Goal: Transaction & Acquisition: Purchase product/service

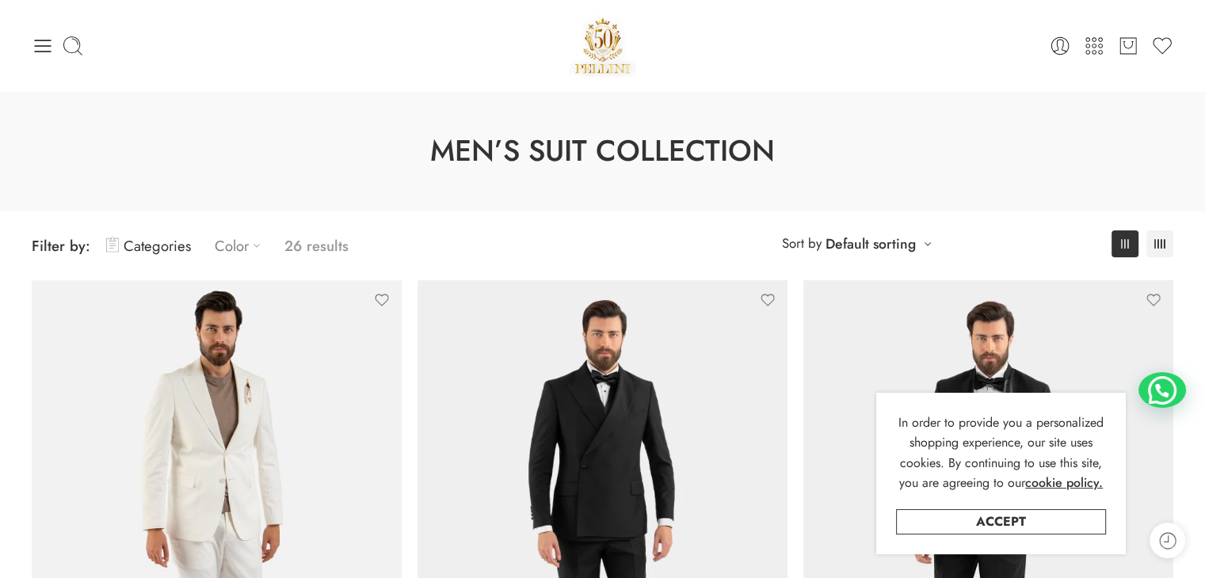
click at [254, 239] on icon at bounding box center [257, 246] width 16 height 16
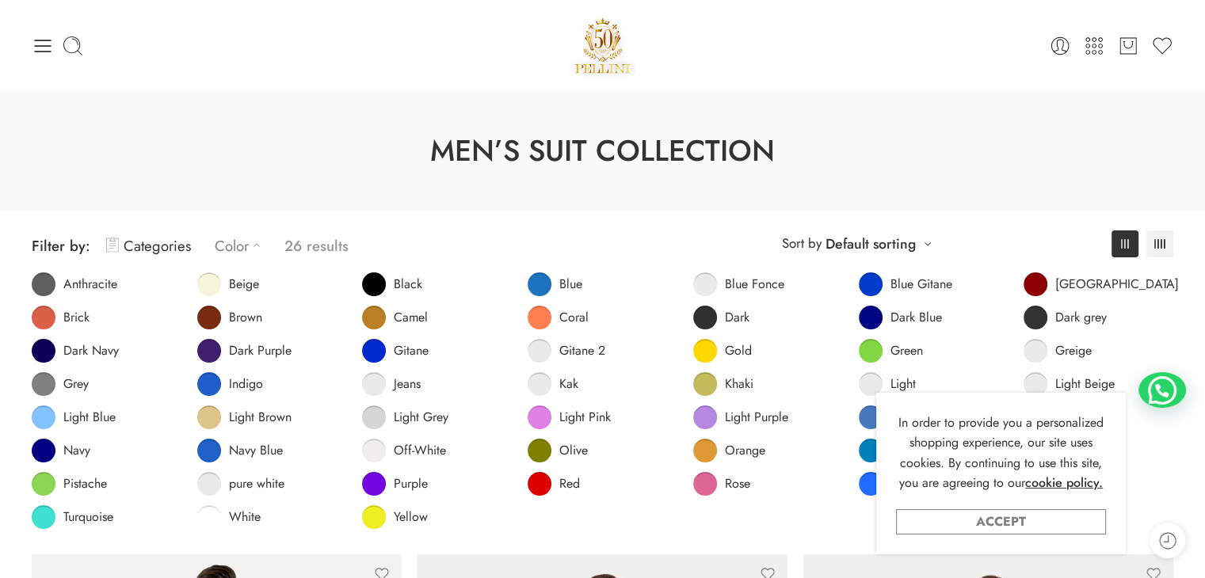
click at [1047, 517] on link "Accept" at bounding box center [1001, 522] width 210 height 25
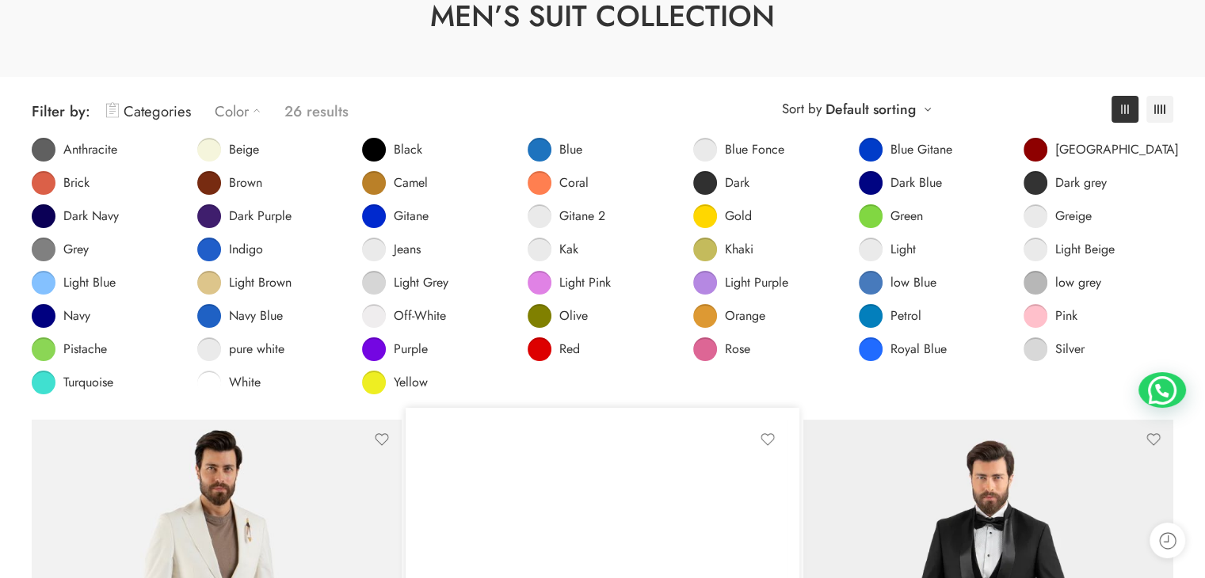
scroll to position [158, 0]
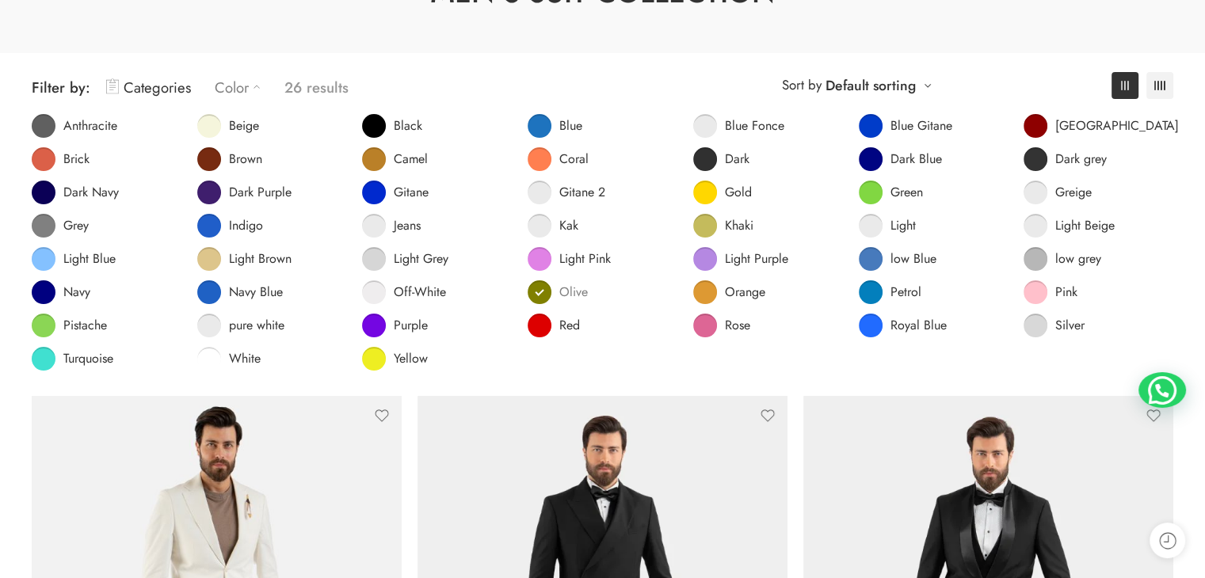
click at [549, 292] on span at bounding box center [540, 293] width 24 height 24
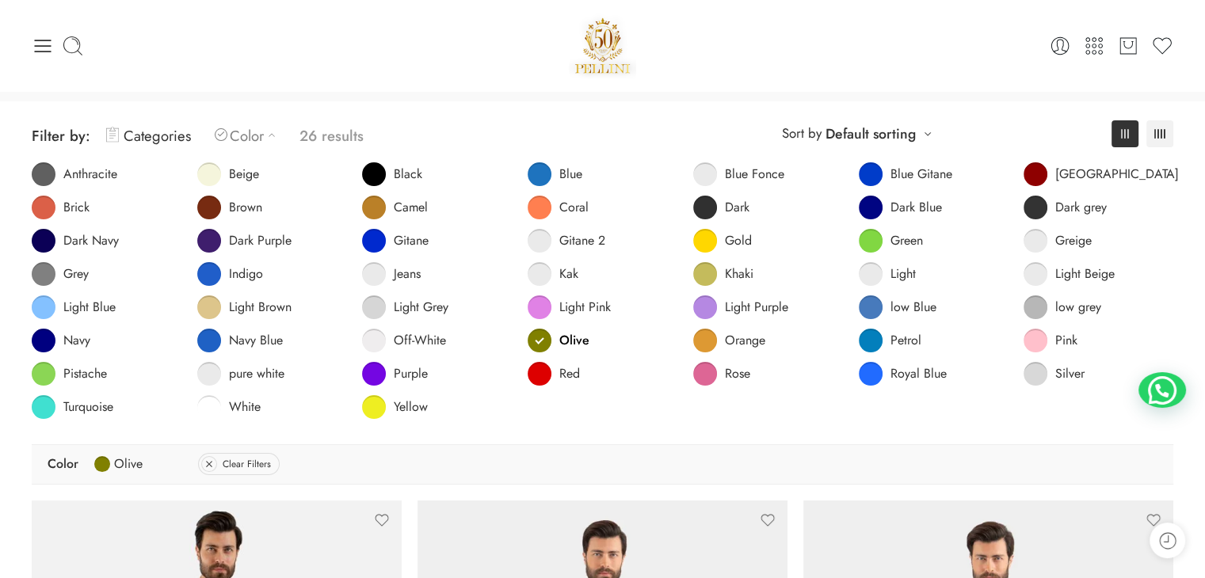
scroll to position [238, 0]
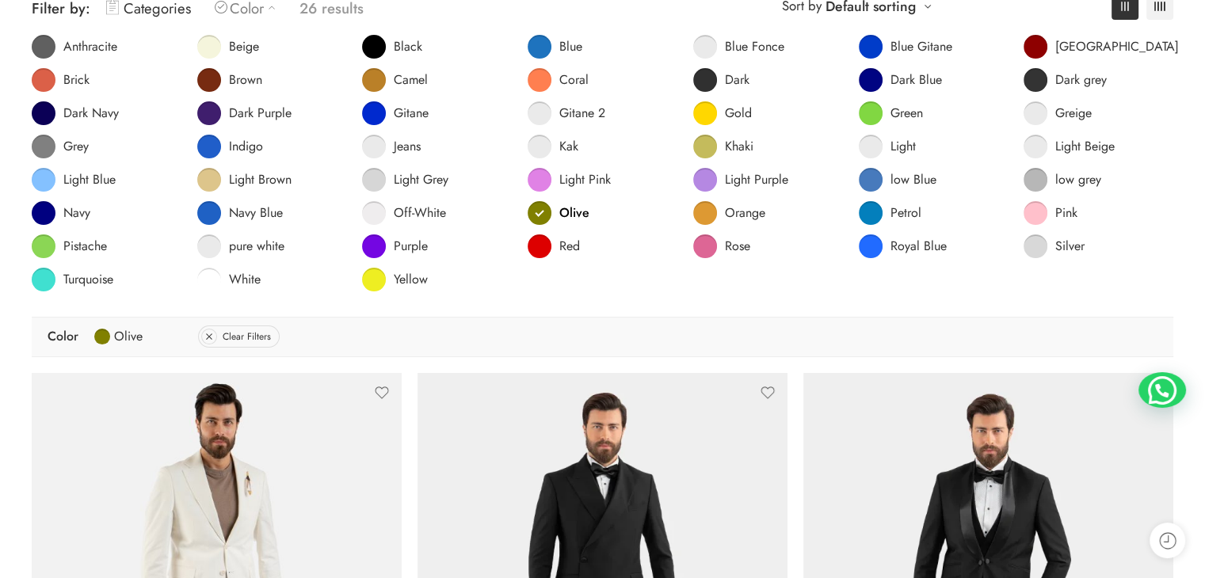
click at [529, 340] on div "Color Olive Clear Filters" at bounding box center [603, 337] width 1142 height 40
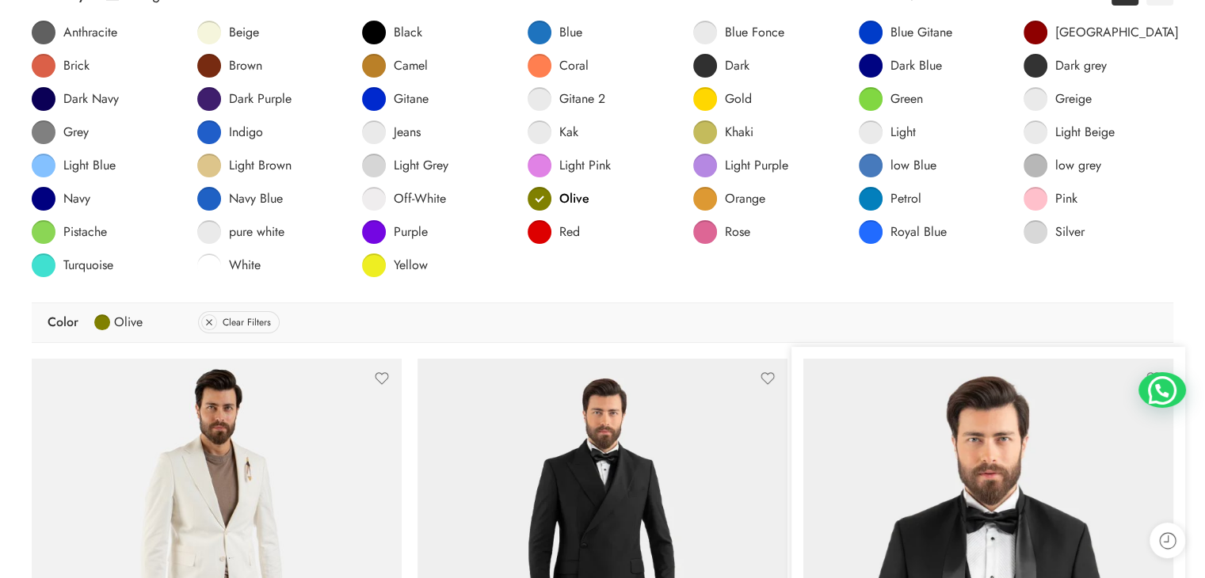
scroll to position [79, 0]
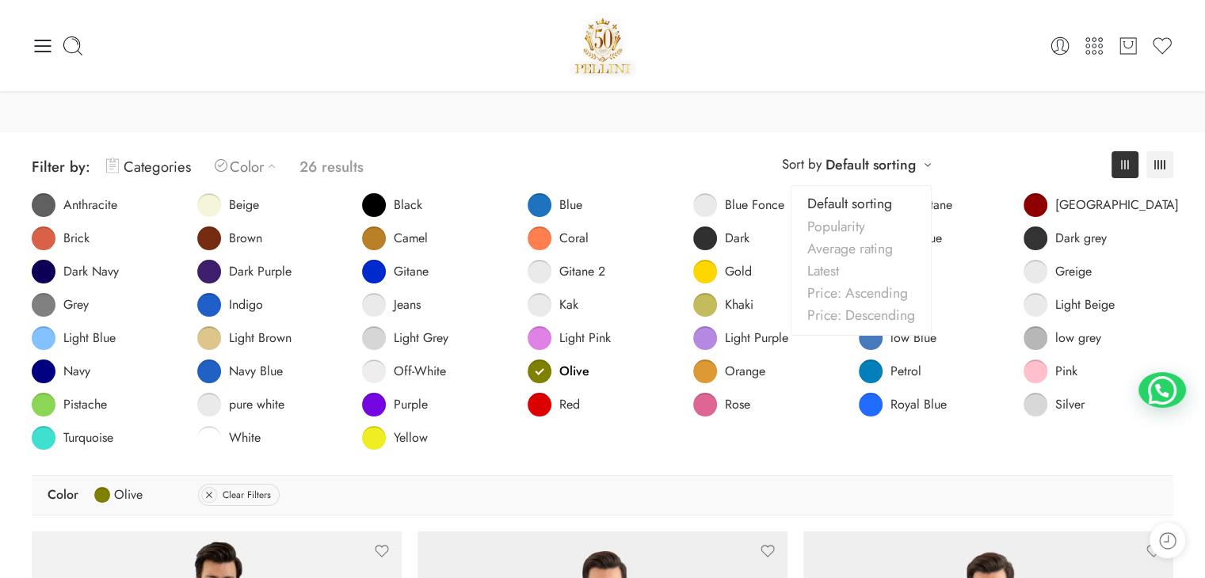
click at [920, 159] on div "**********" at bounding box center [857, 164] width 166 height 26
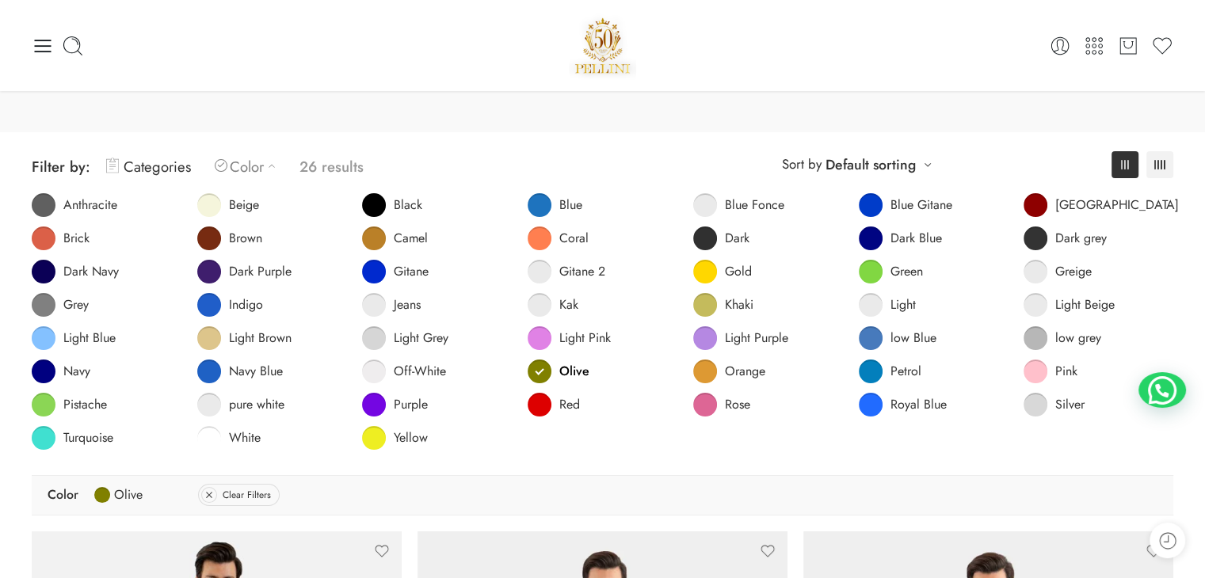
click at [452, 103] on div "Men’s Suit Collection" at bounding box center [602, 72] width 1205 height 120
click at [333, 162] on p "26 results" at bounding box center [332, 166] width 64 height 37
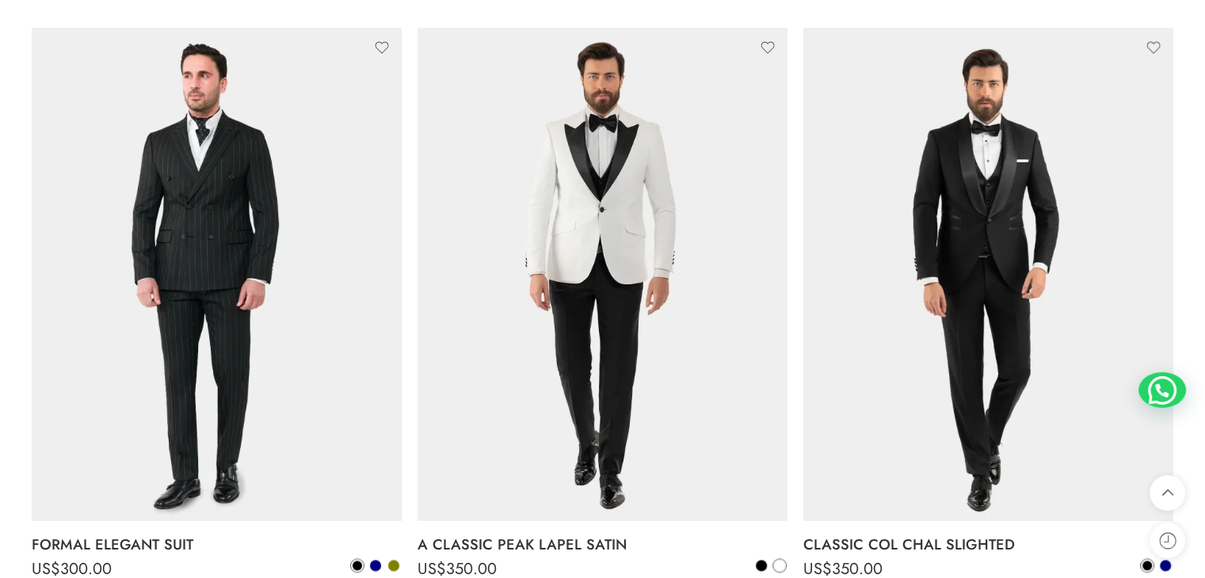
scroll to position [1506, 0]
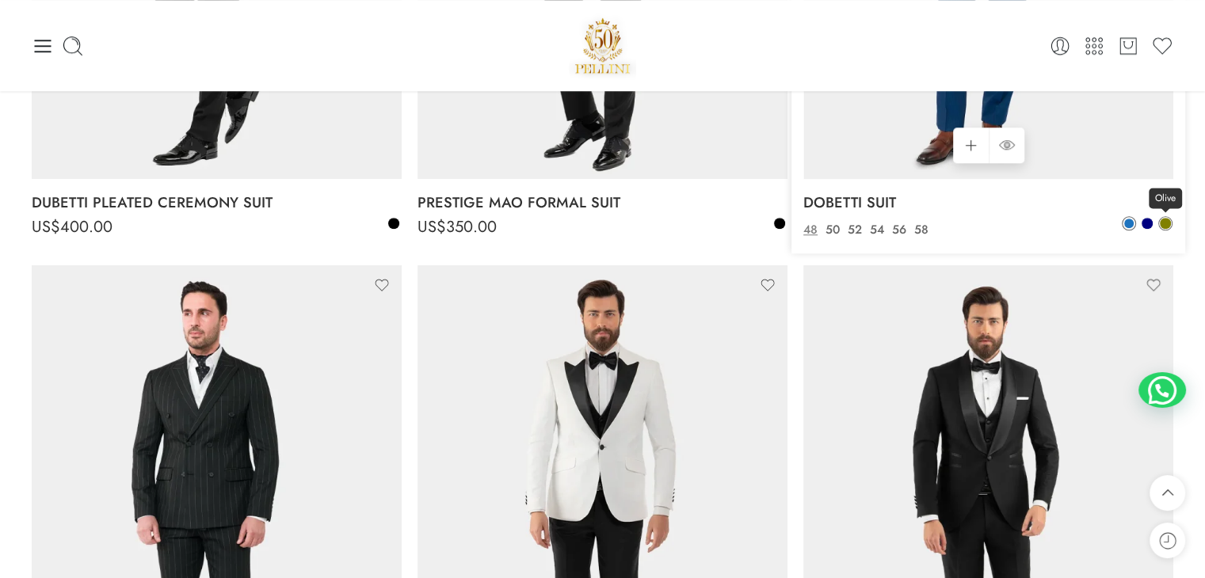
click at [1170, 218] on span at bounding box center [1165, 223] width 13 height 13
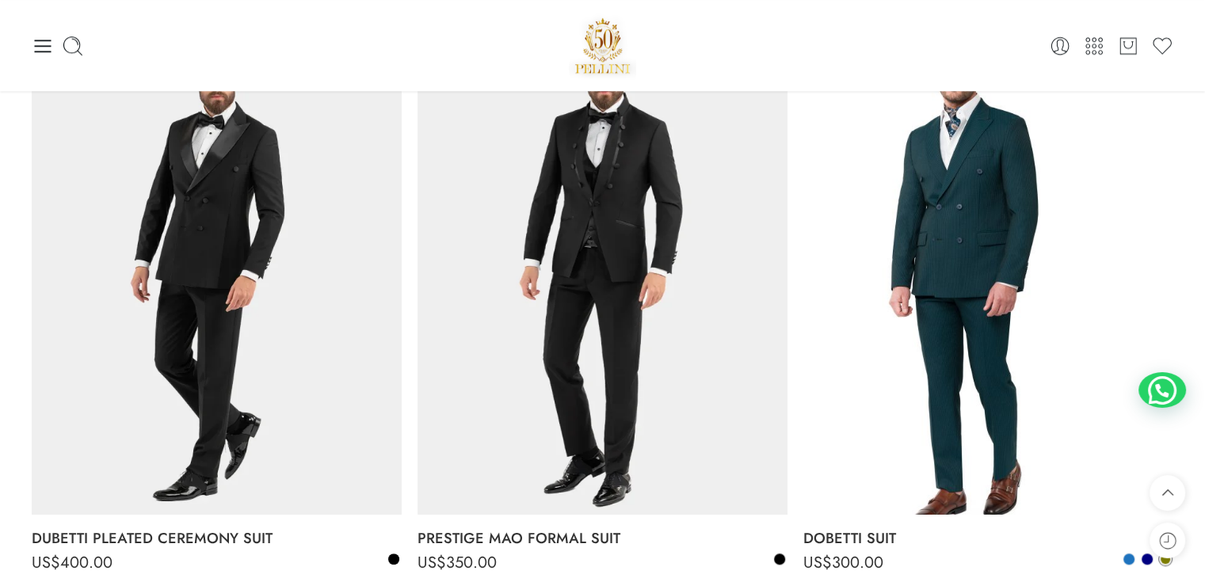
scroll to position [1030, 0]
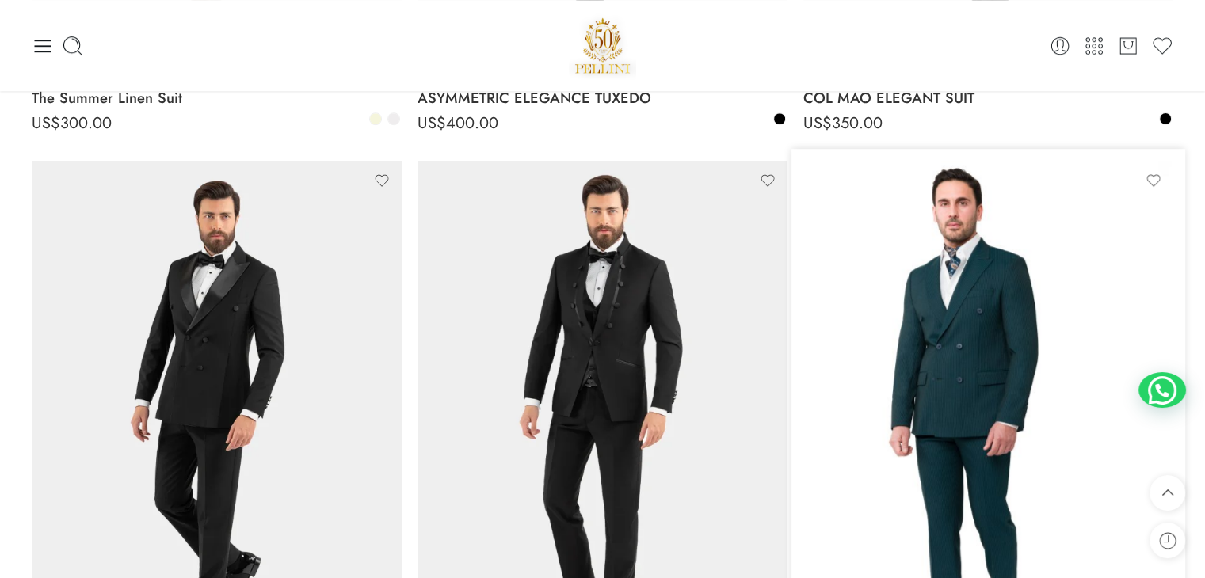
click at [988, 267] on img at bounding box center [989, 408] width 370 height 494
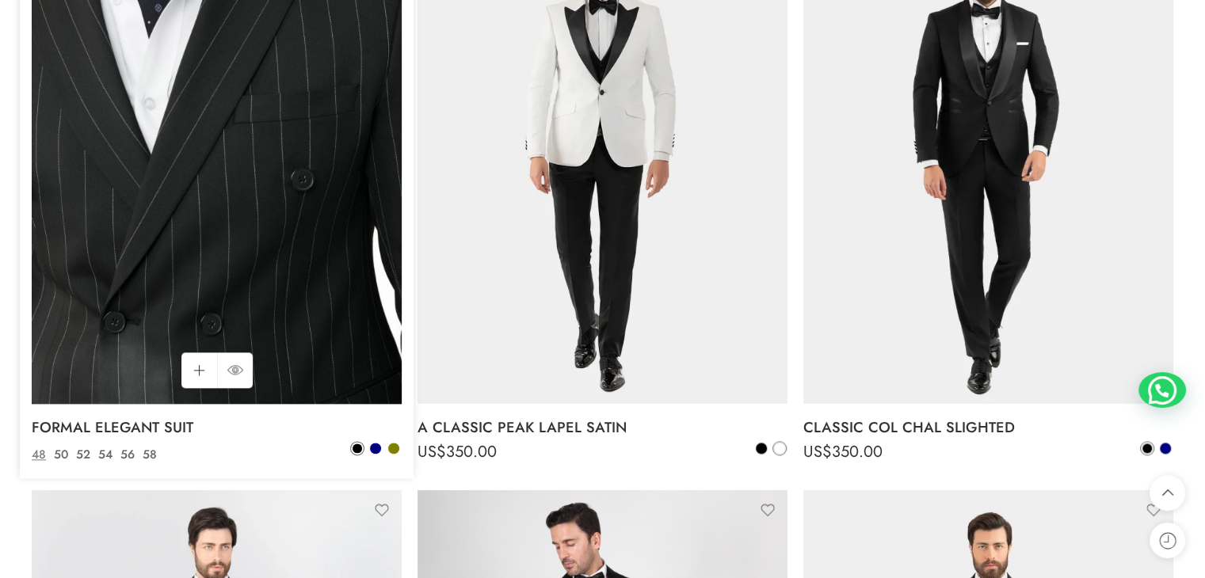
scroll to position [1823, 0]
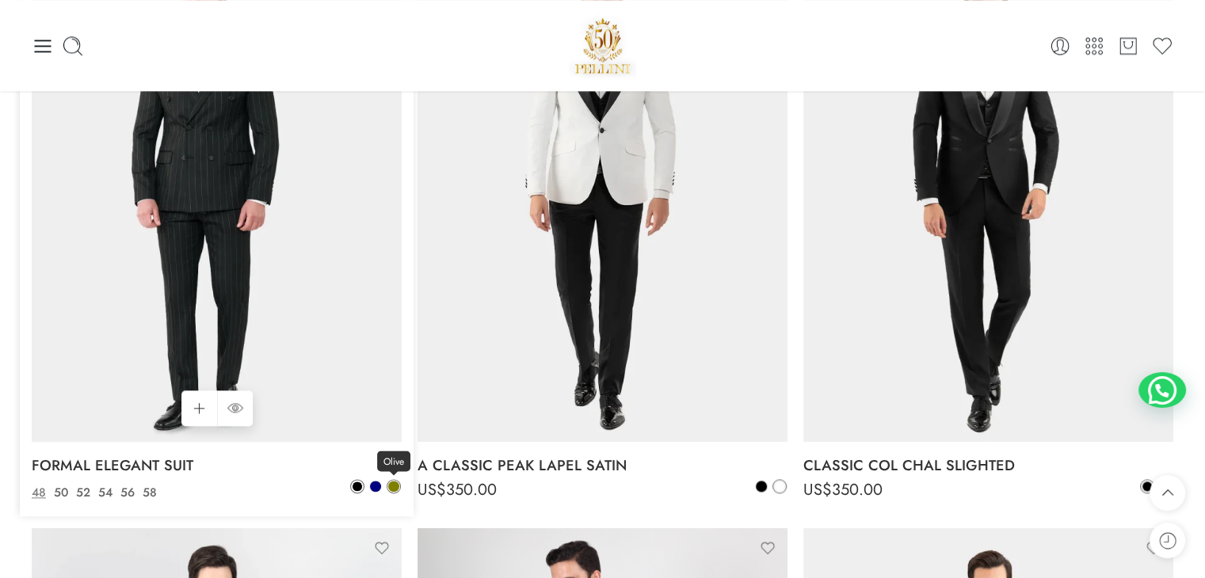
click at [392, 487] on span at bounding box center [393, 486] width 11 height 11
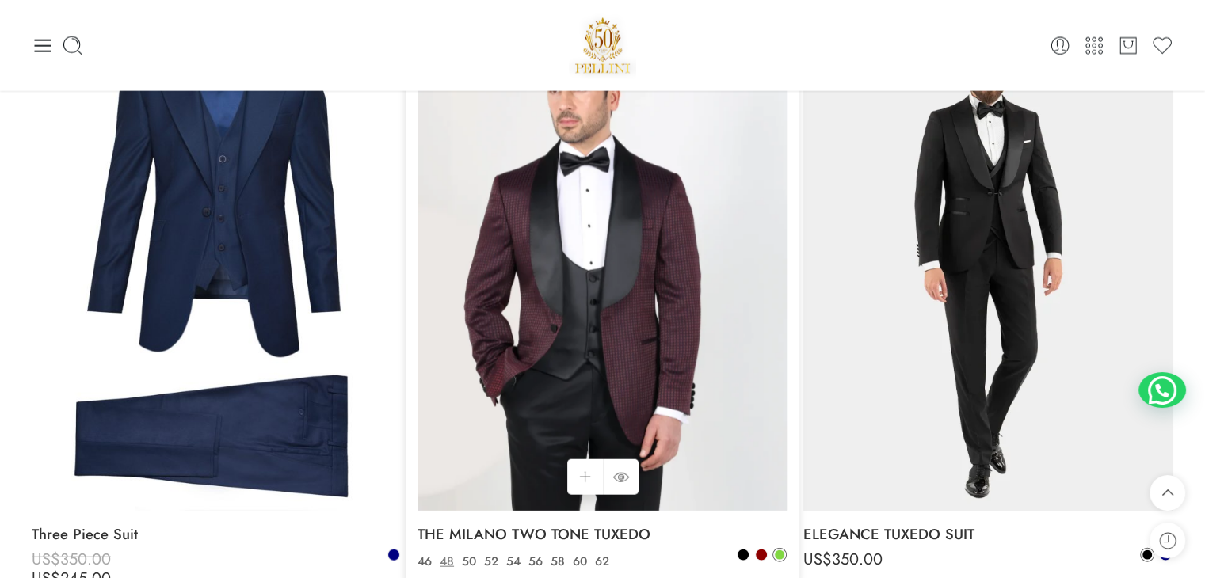
scroll to position [3487, 0]
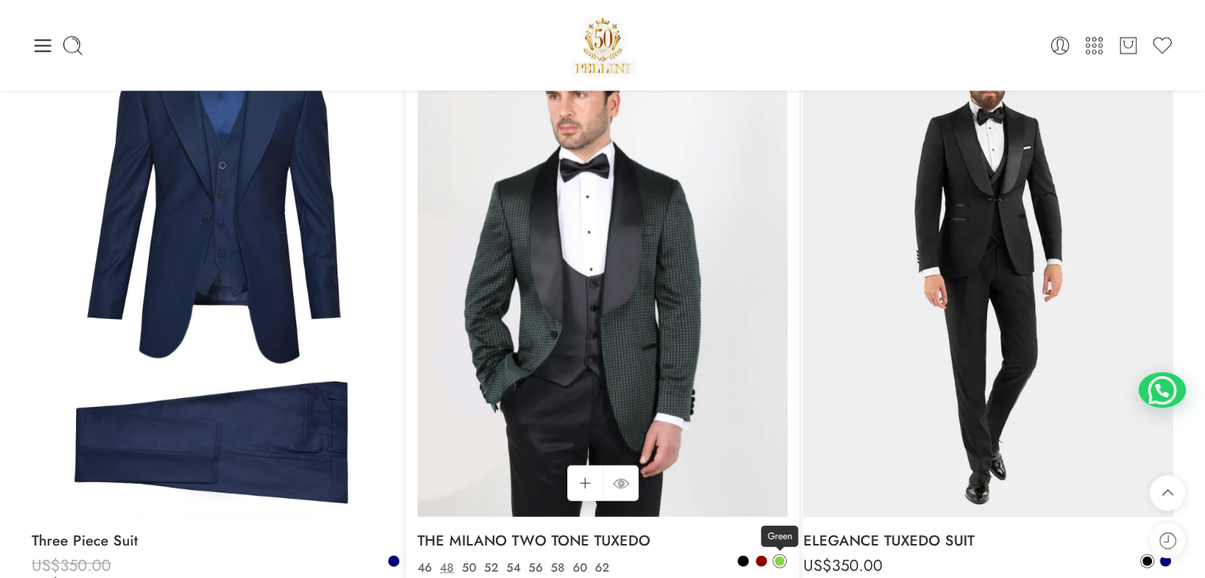
click at [781, 566] on span at bounding box center [780, 562] width 10 height 10
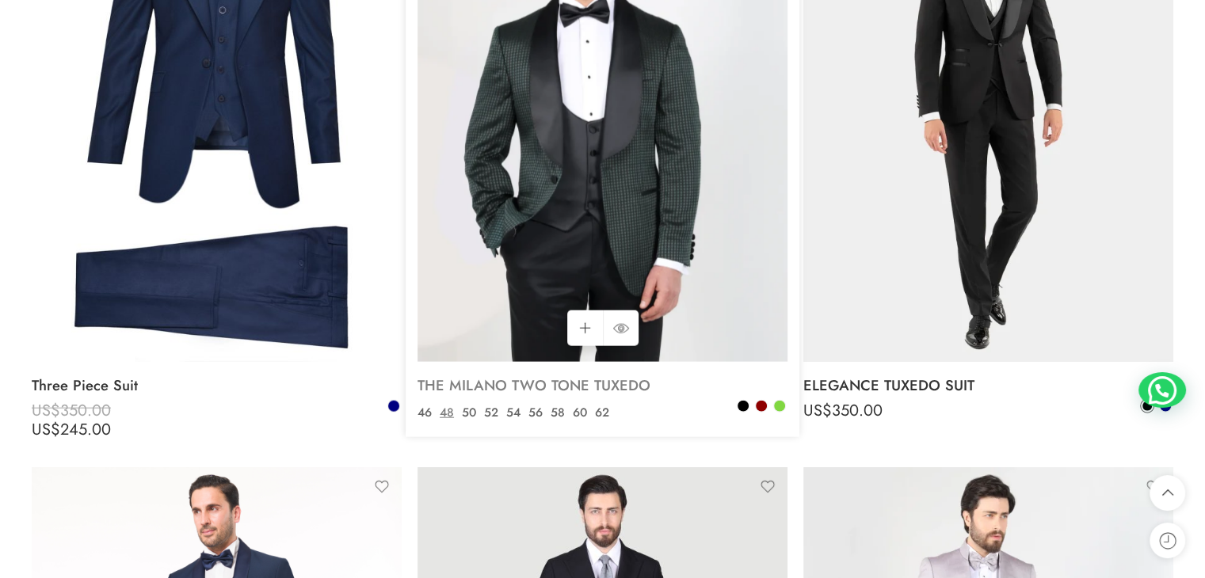
scroll to position [3645, 0]
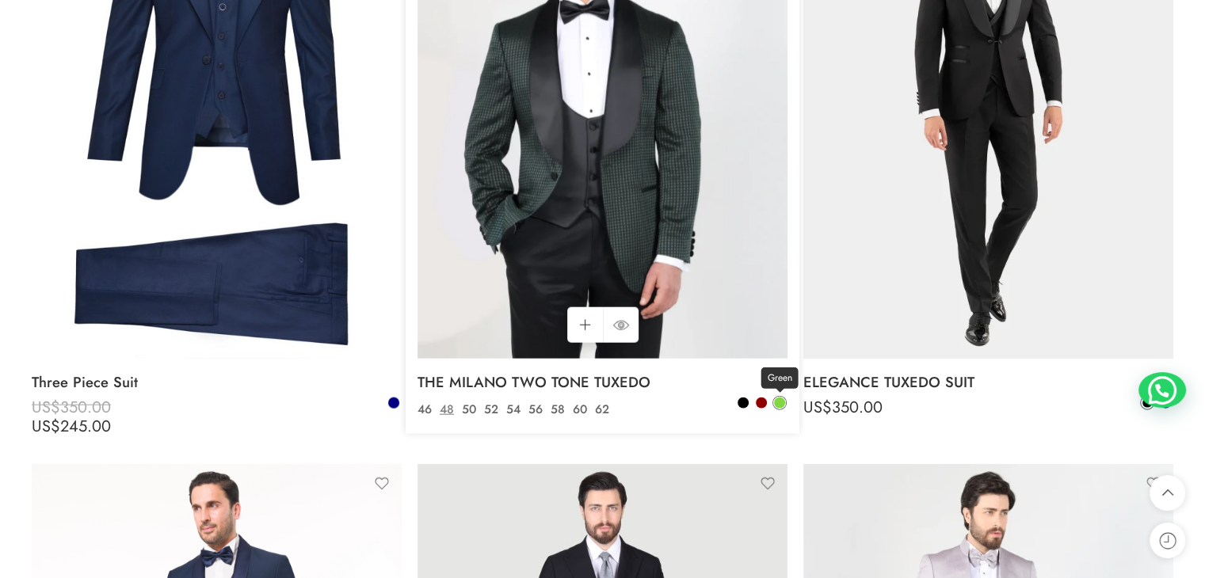
click at [782, 407] on span at bounding box center [779, 403] width 11 height 11
click at [760, 409] on span at bounding box center [761, 403] width 11 height 11
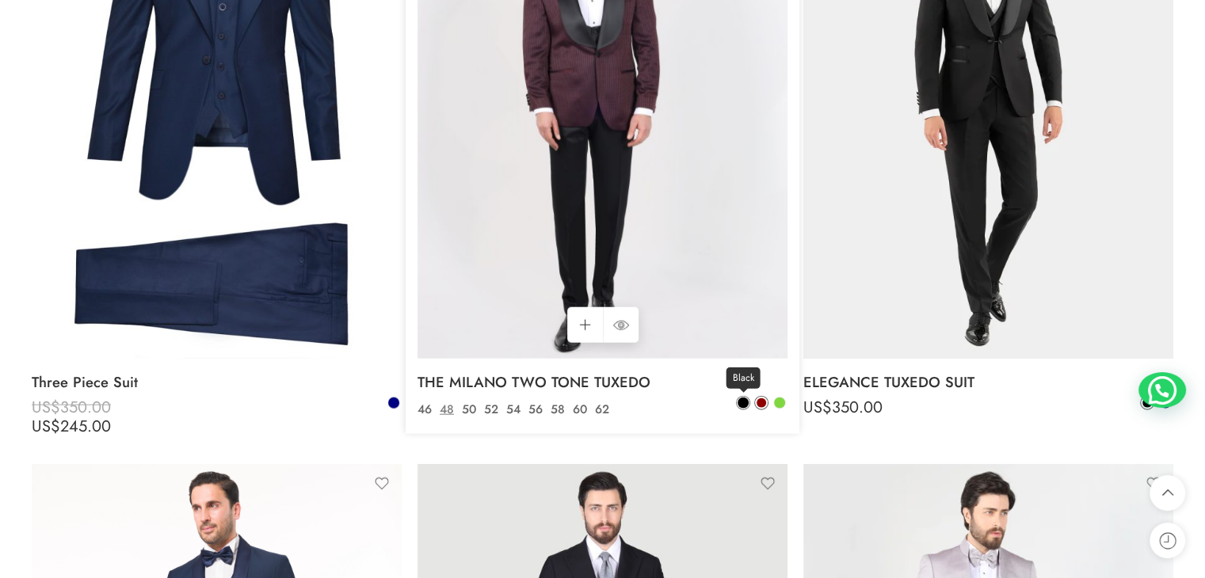
click at [742, 409] on span at bounding box center [743, 403] width 11 height 11
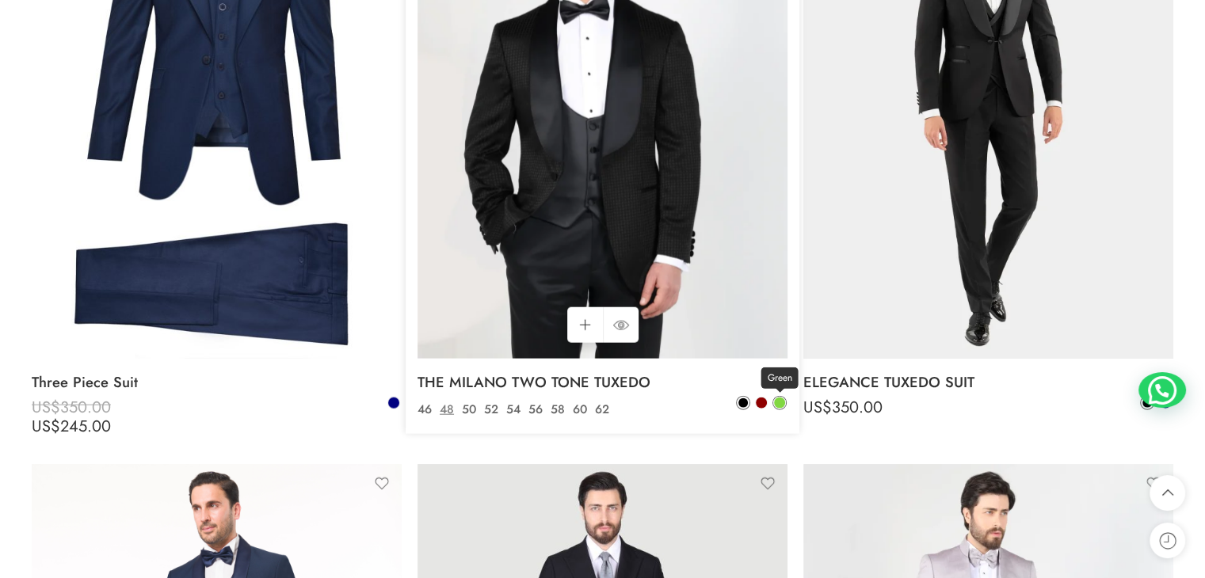
click at [781, 407] on span at bounding box center [779, 403] width 11 height 11
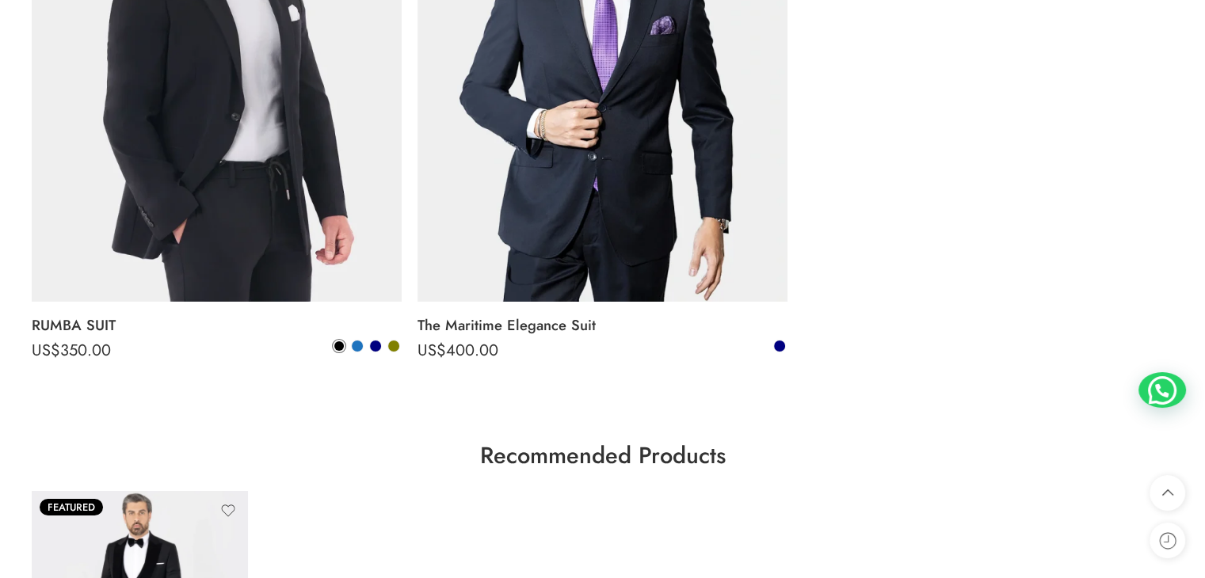
scroll to position [5468, 0]
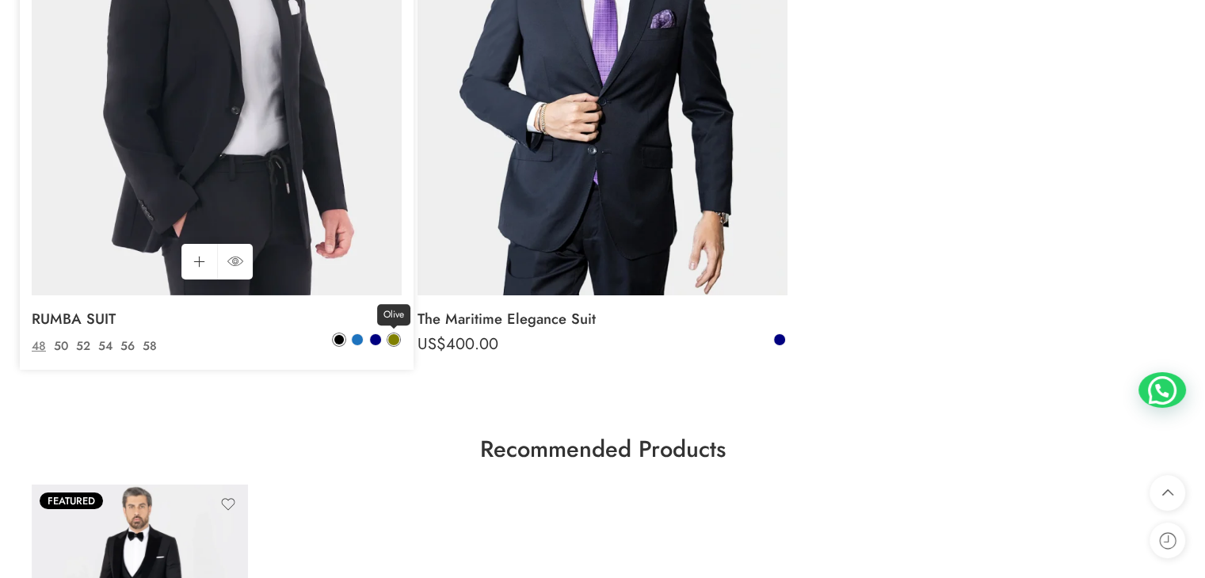
click at [387, 343] on link "Olive" at bounding box center [394, 340] width 14 height 14
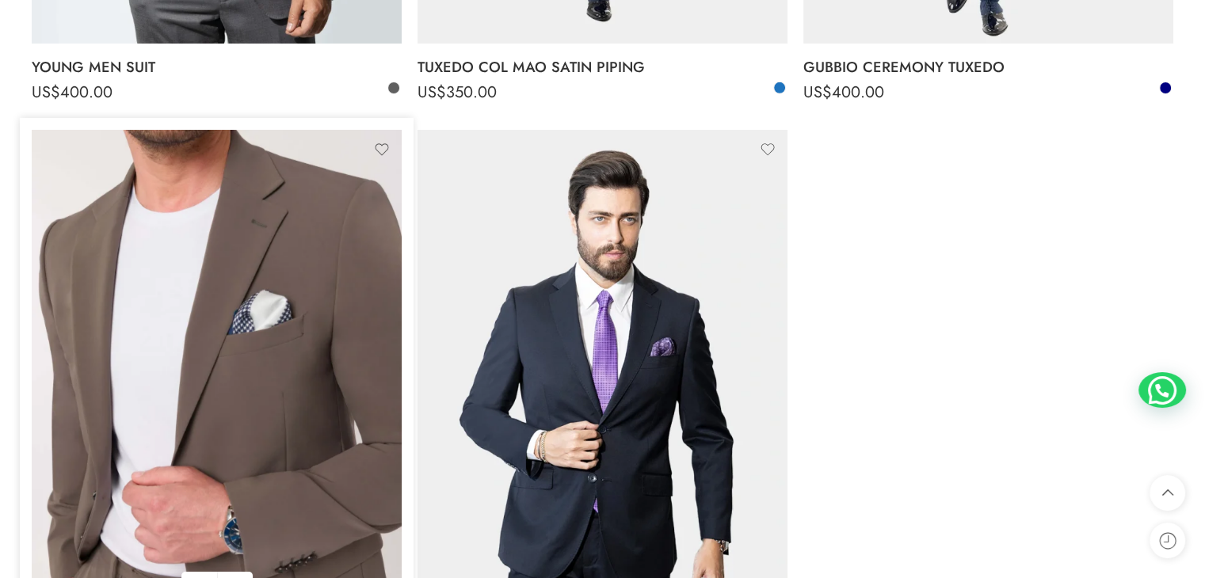
scroll to position [5151, 0]
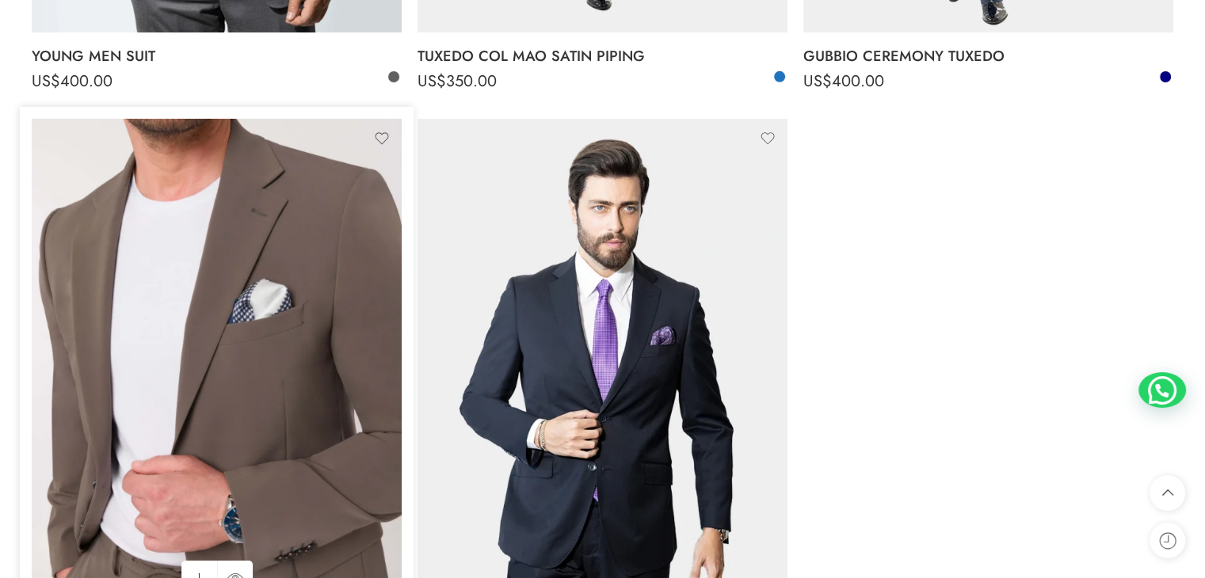
click at [286, 330] on img at bounding box center [217, 366] width 370 height 494
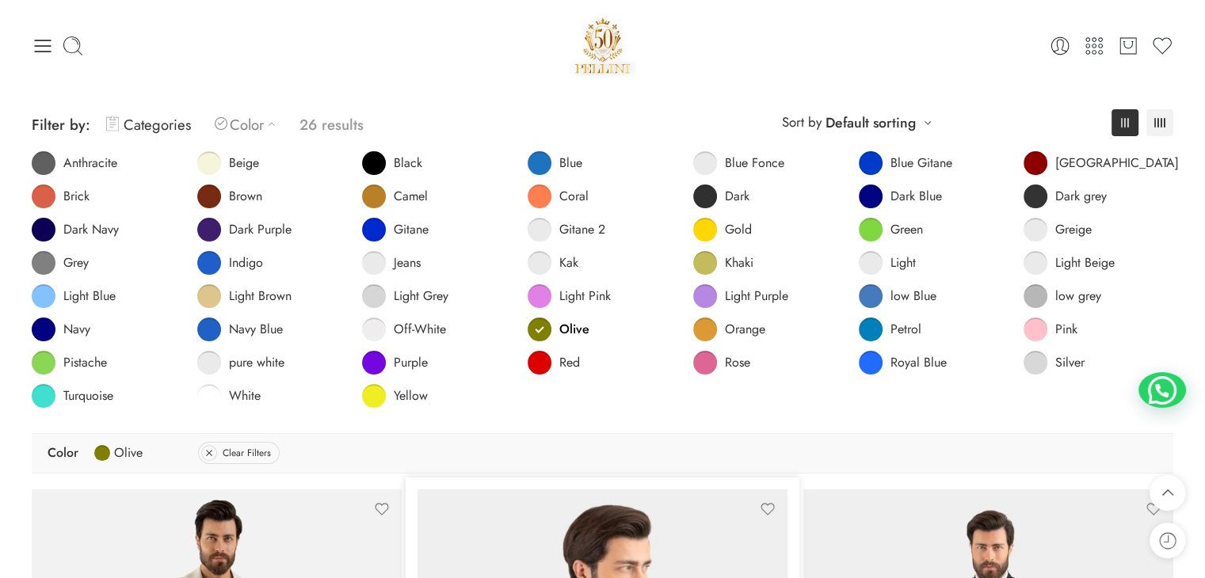
scroll to position [0, 0]
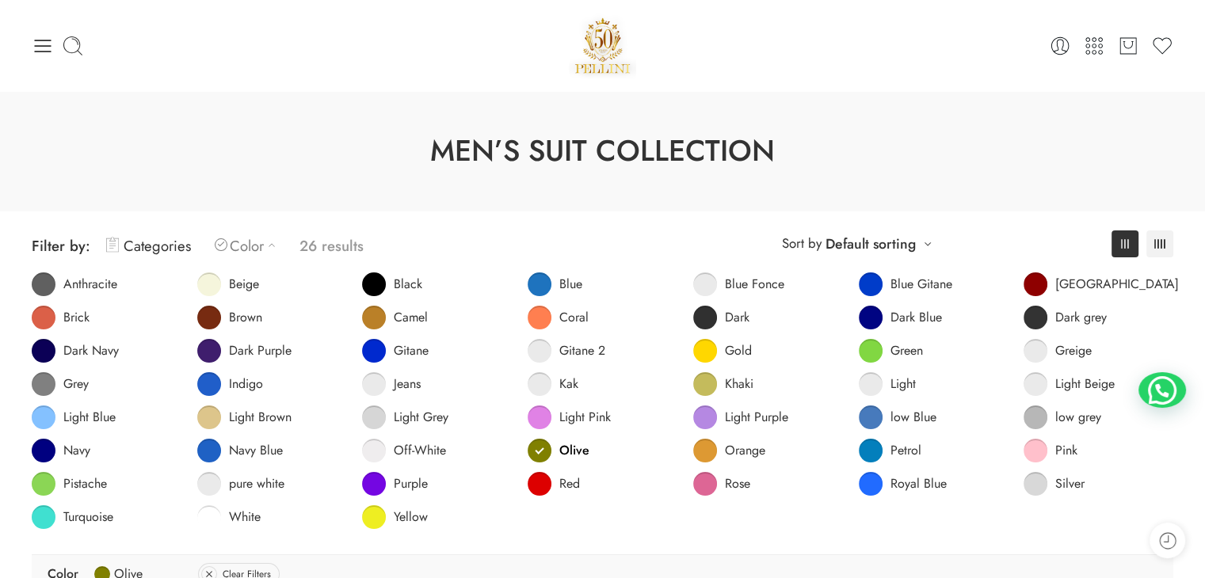
click at [539, 450] on link "Olive" at bounding box center [559, 451] width 62 height 24
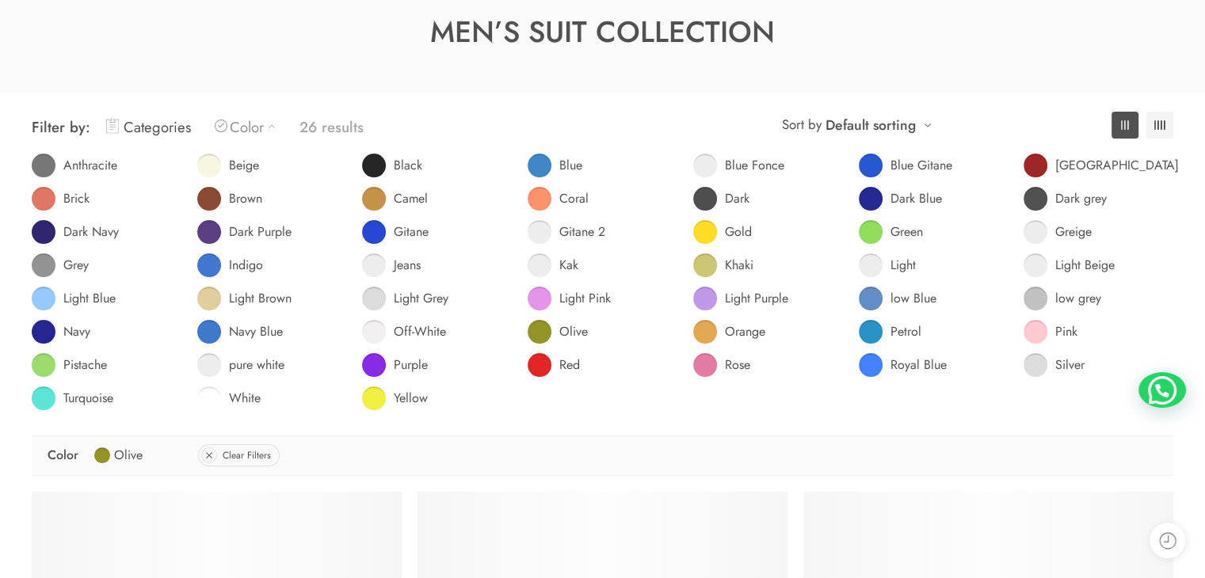
scroll to position [124, 0]
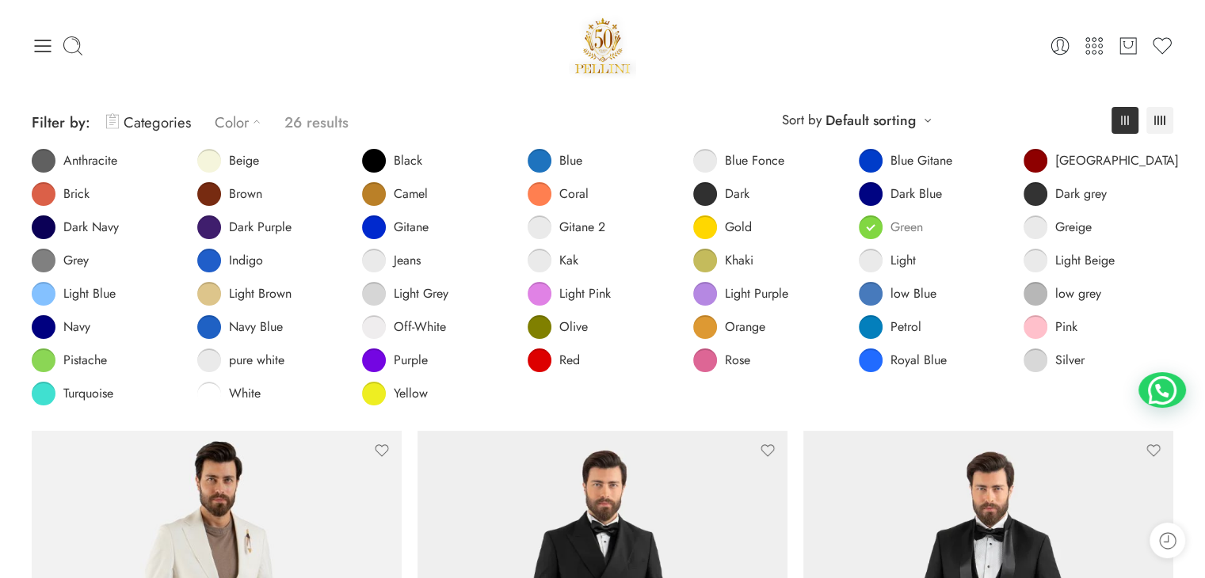
click at [876, 227] on span at bounding box center [871, 228] width 24 height 24
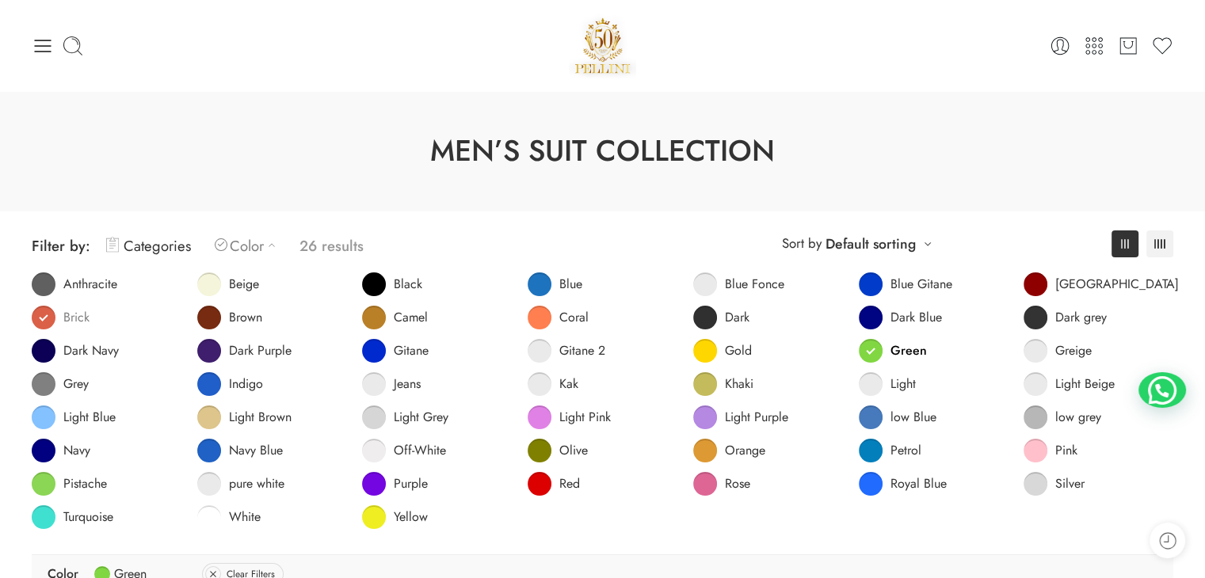
click at [62, 319] on link "Brick" at bounding box center [61, 318] width 58 height 24
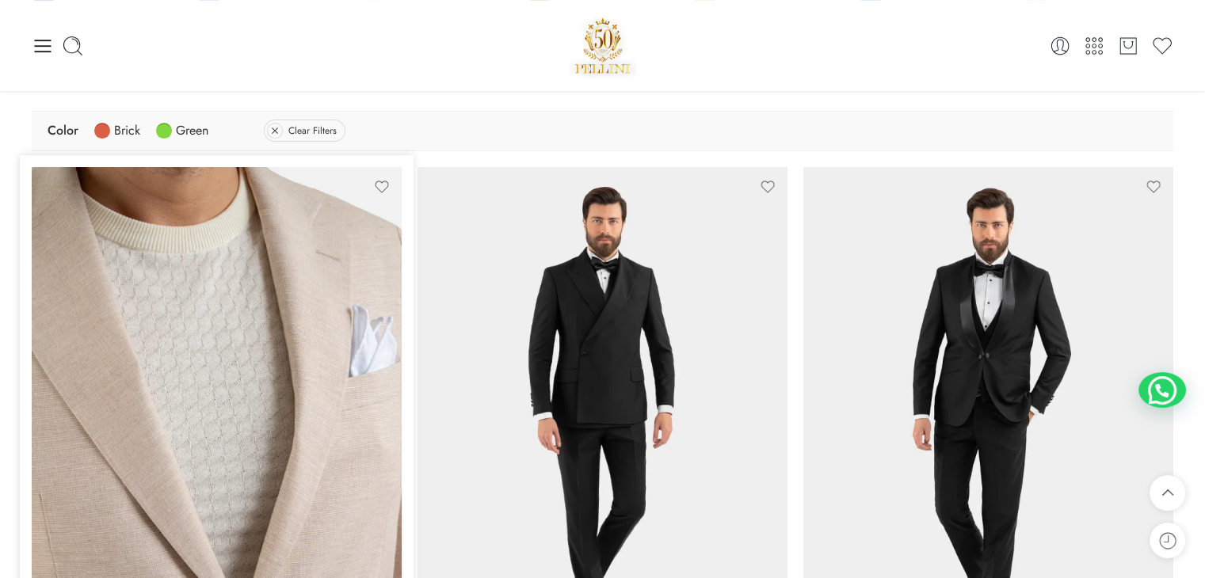
scroll to position [441, 0]
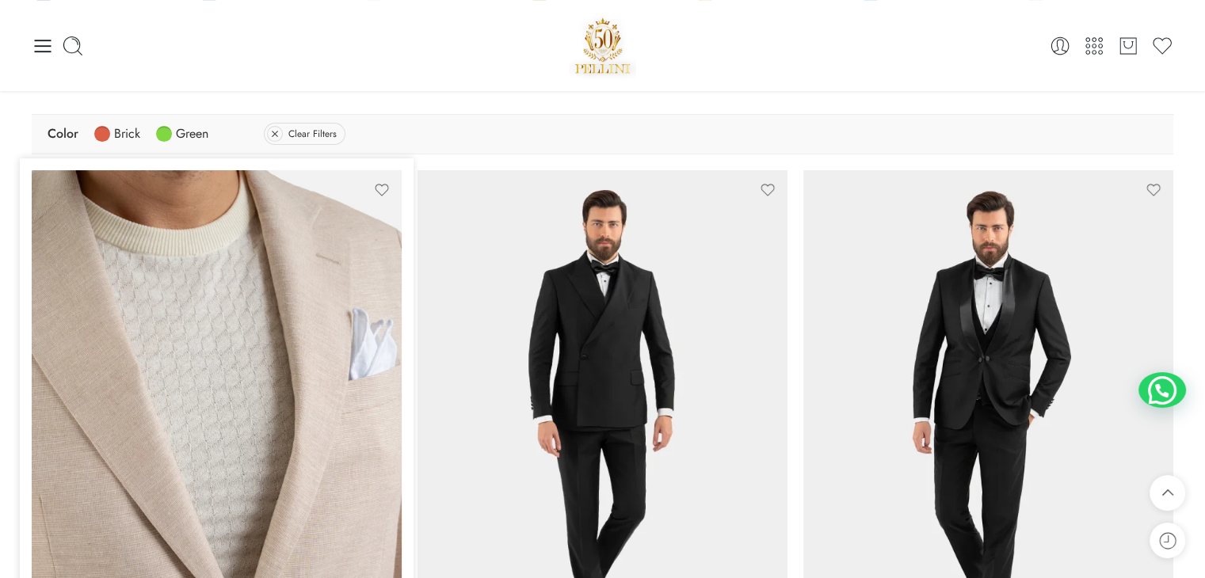
click at [258, 356] on img at bounding box center [217, 417] width 370 height 494
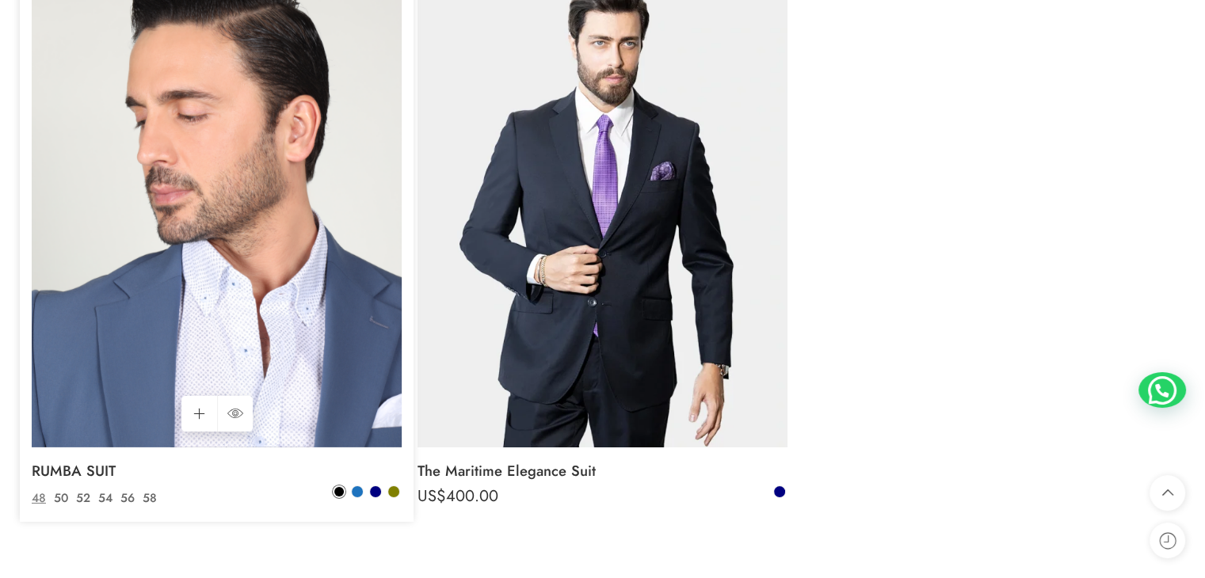
scroll to position [5354, 0]
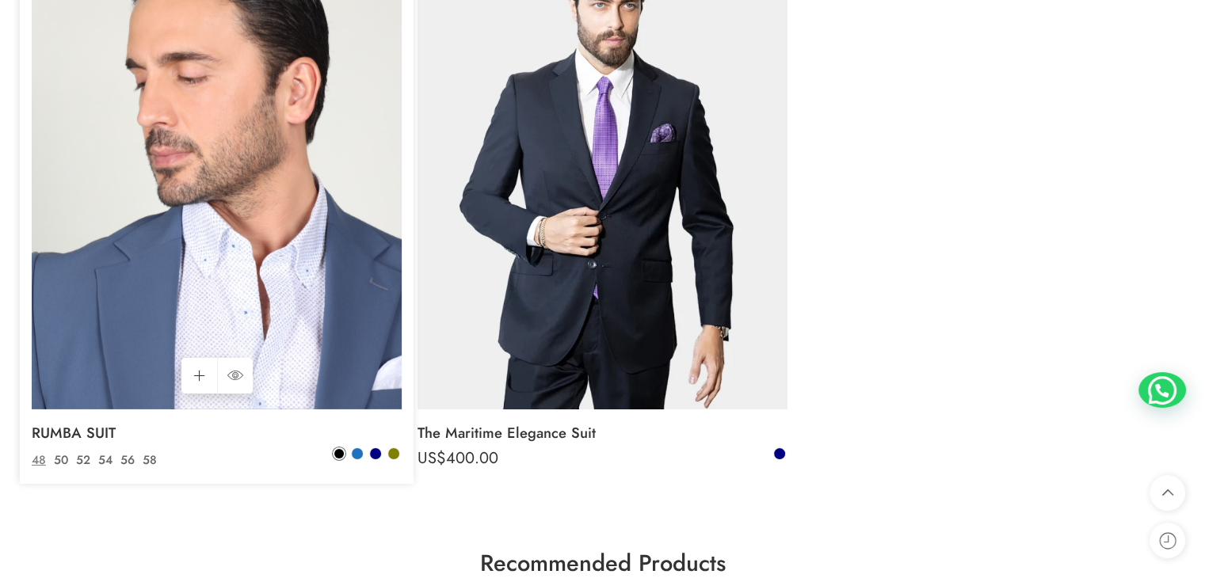
click at [278, 326] on img at bounding box center [217, 163] width 370 height 494
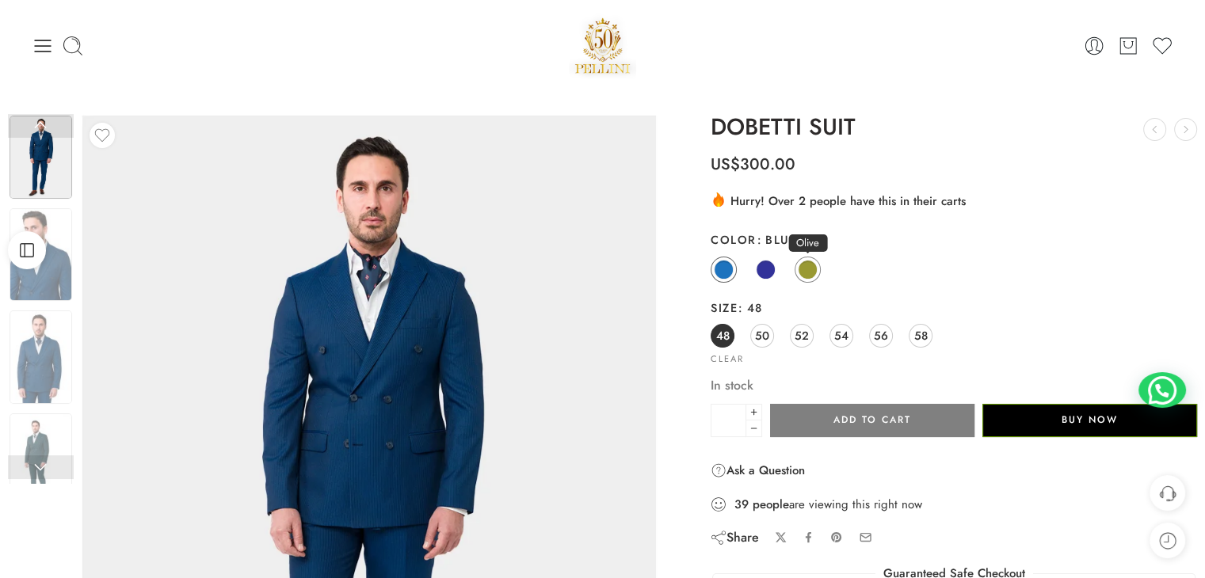
click at [799, 273] on span at bounding box center [808, 270] width 20 height 20
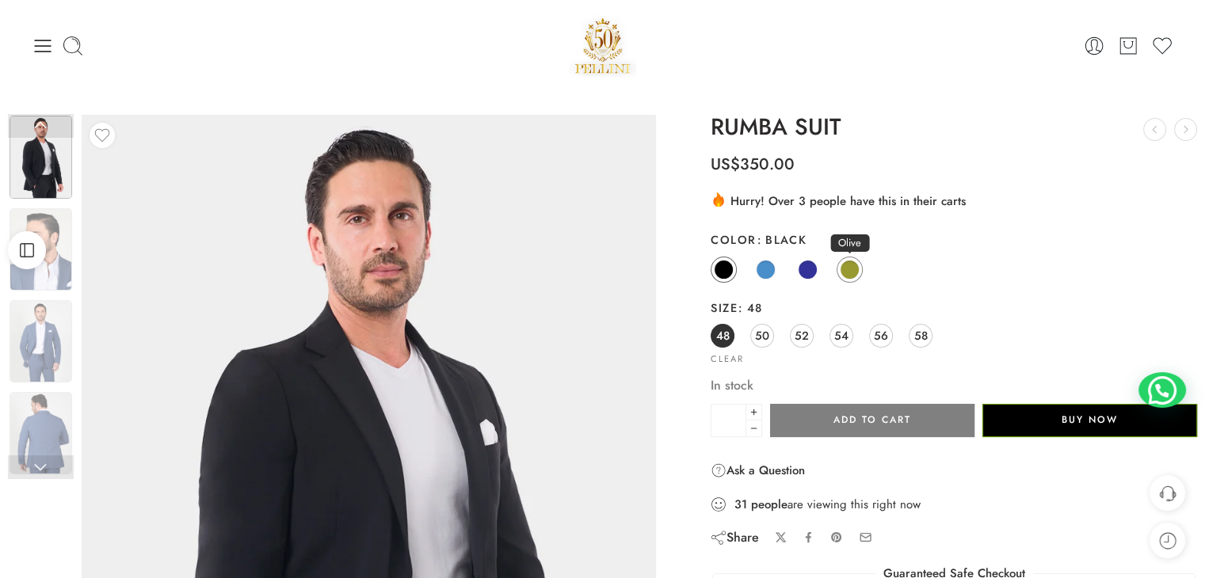
click at [846, 264] on span at bounding box center [850, 270] width 20 height 20
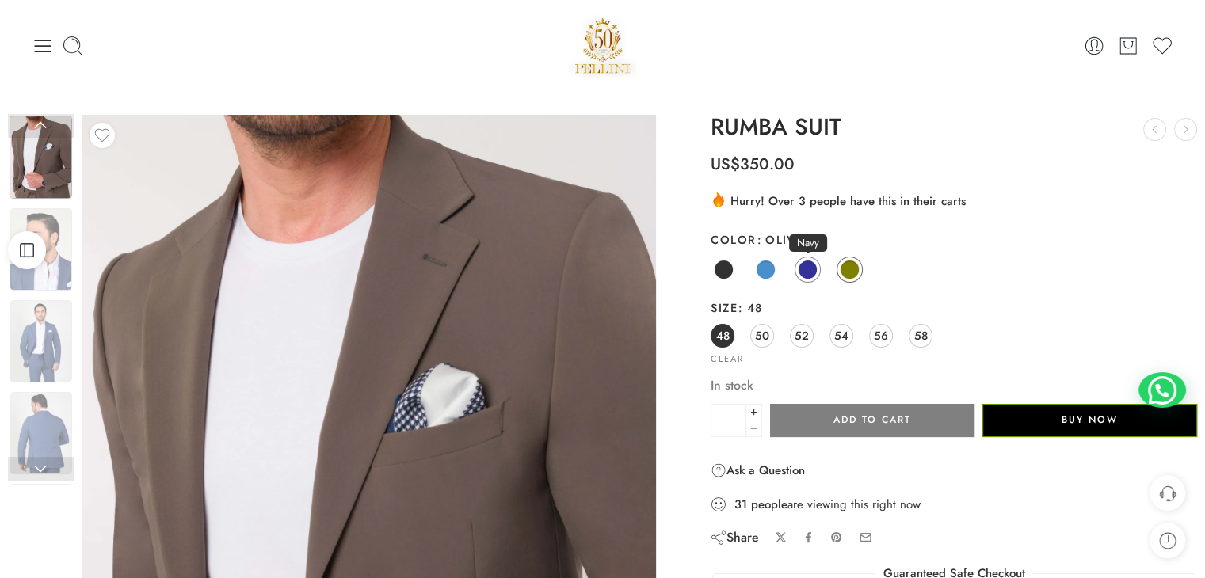
click at [801, 262] on span at bounding box center [808, 270] width 20 height 20
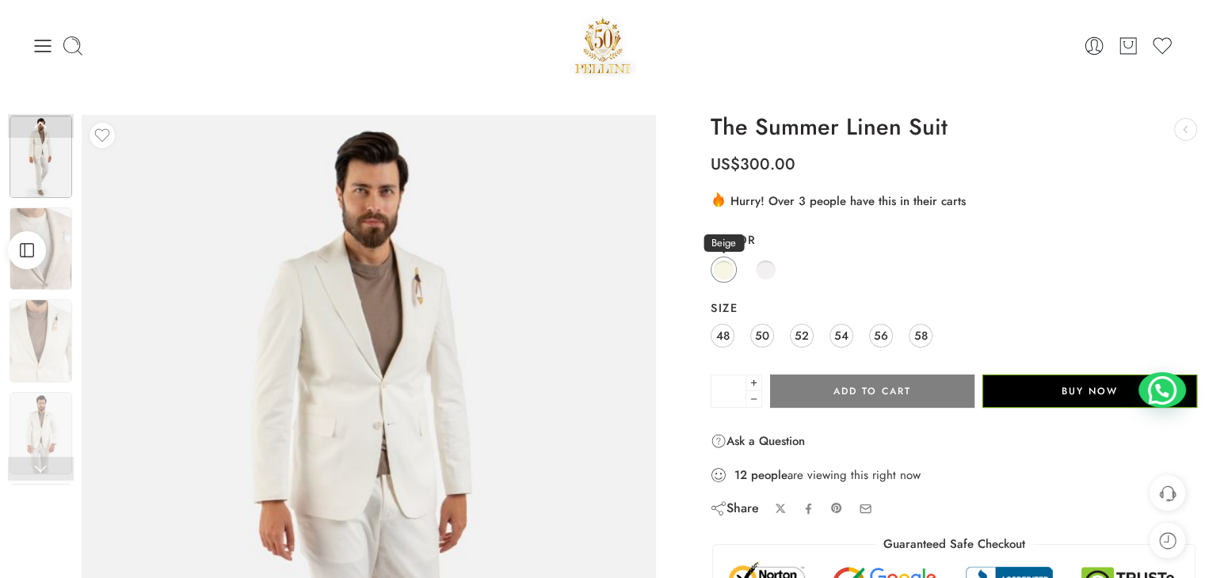
click at [722, 268] on span at bounding box center [724, 270] width 20 height 20
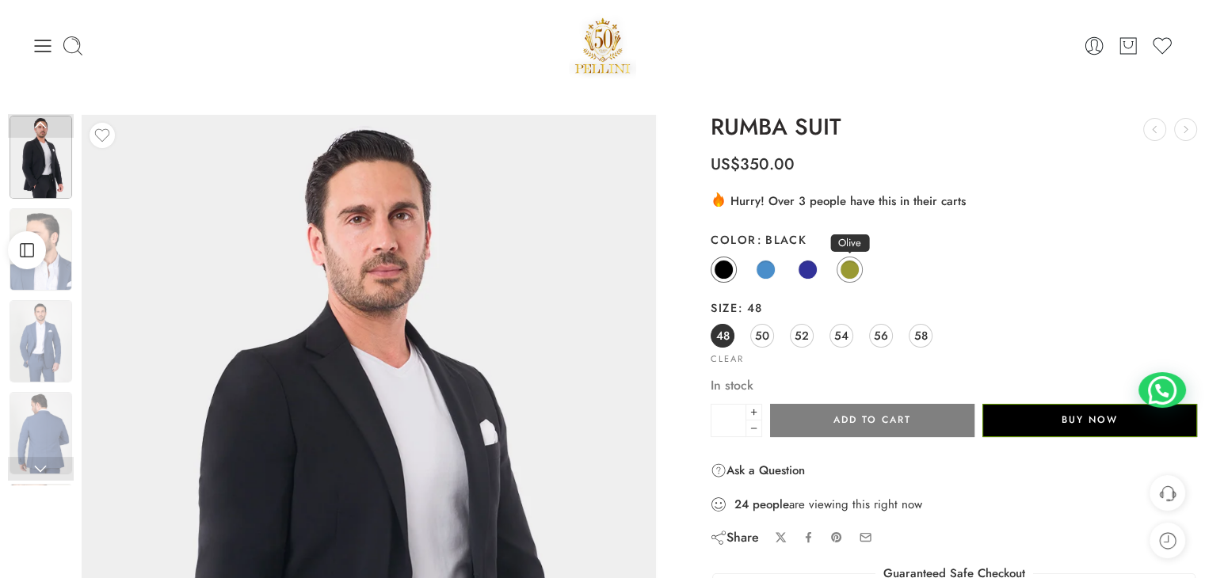
click at [854, 270] on span at bounding box center [850, 270] width 20 height 20
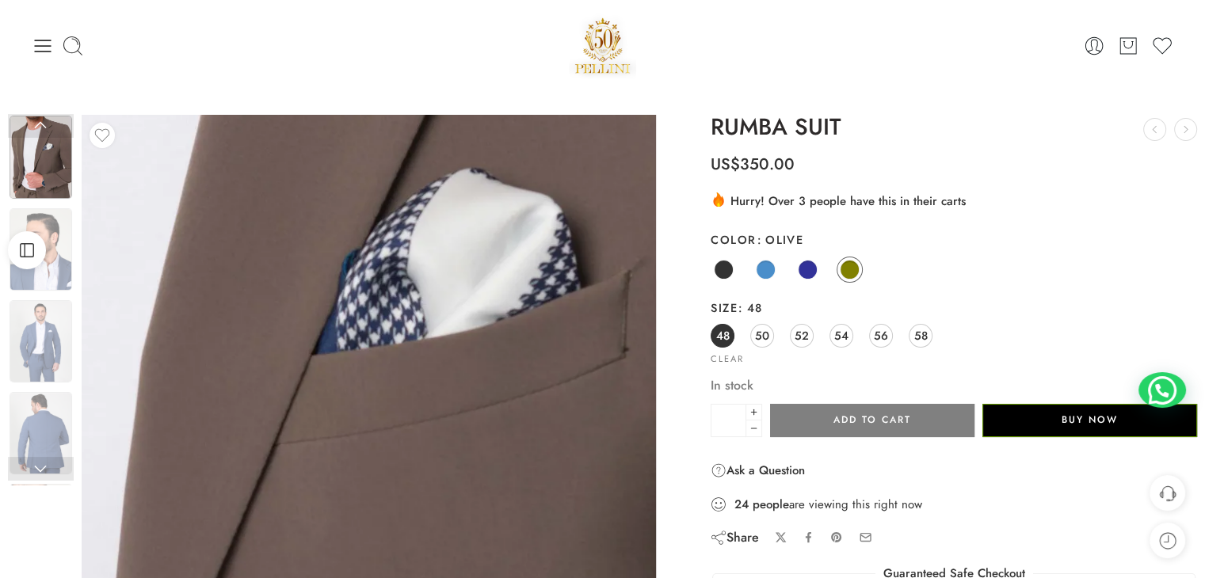
click at [428, 481] on img at bounding box center [271, 525] width 1522 height 2029
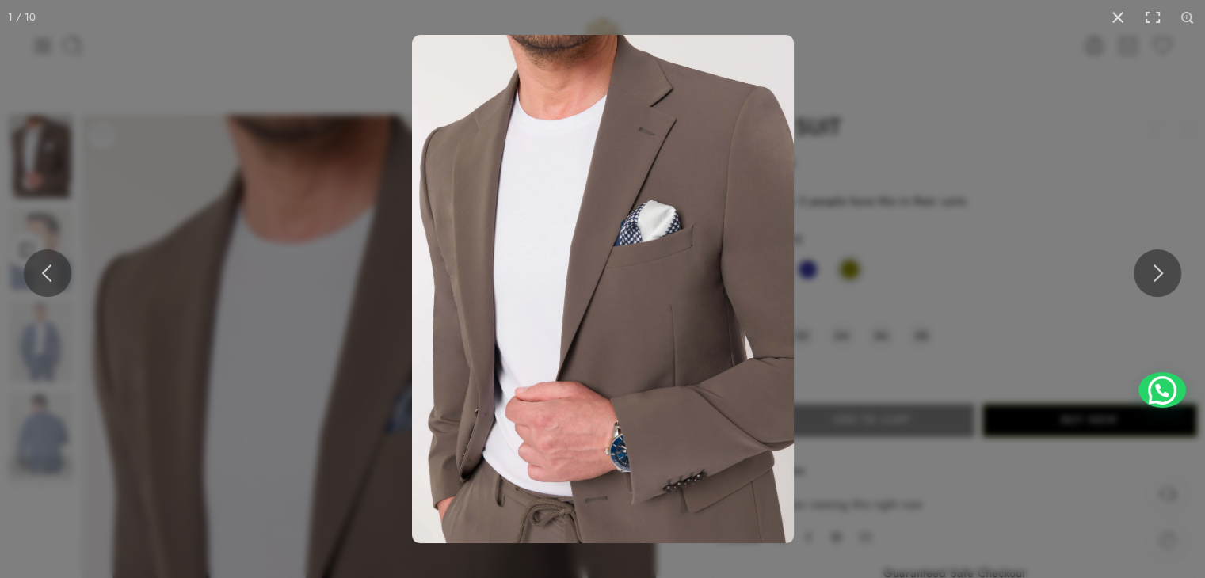
click at [631, 178] on img at bounding box center [603, 289] width 382 height 509
